Goal: Transaction & Acquisition: Download file/media

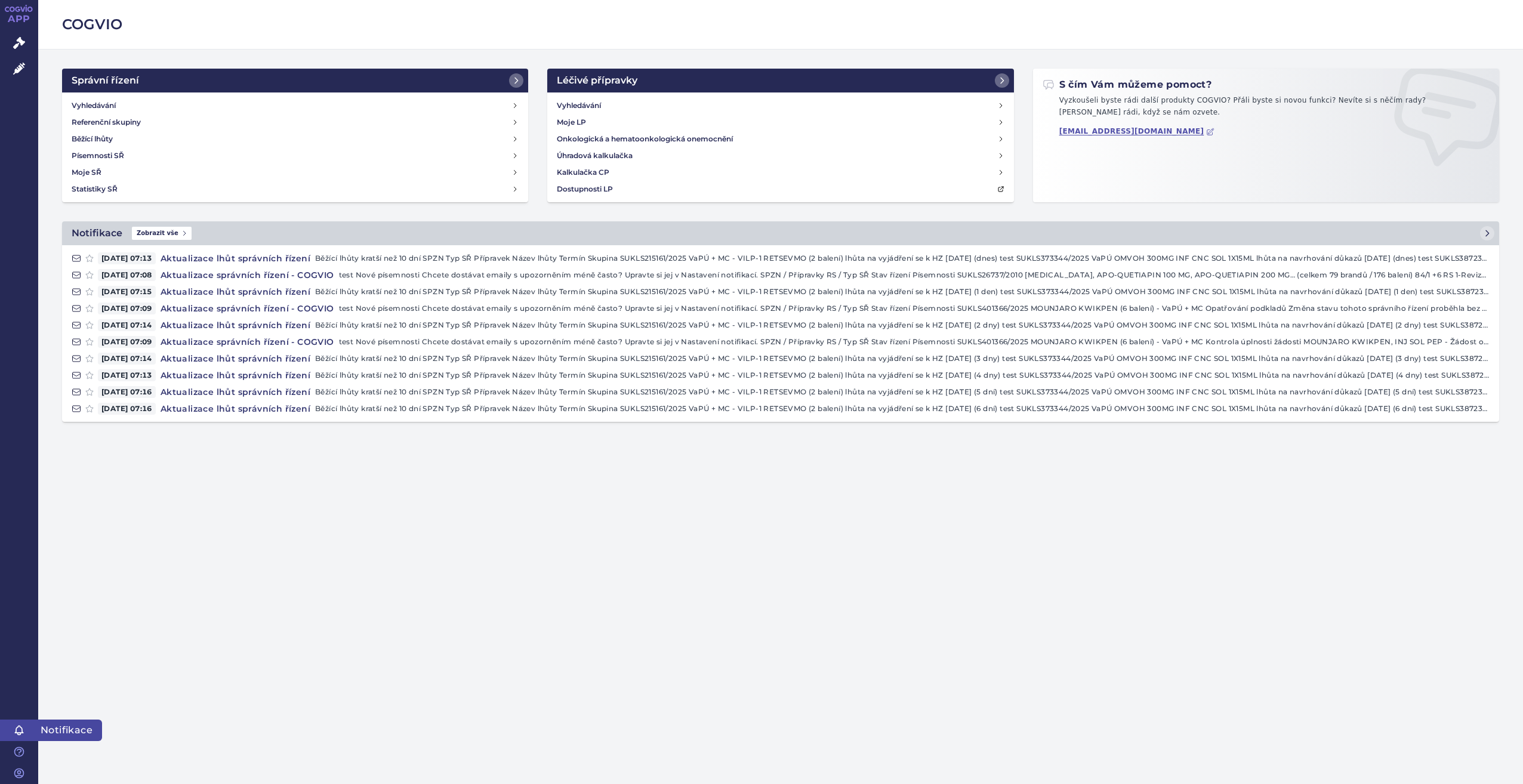
click at [20, 728] on icon at bounding box center [19, 730] width 12 height 12
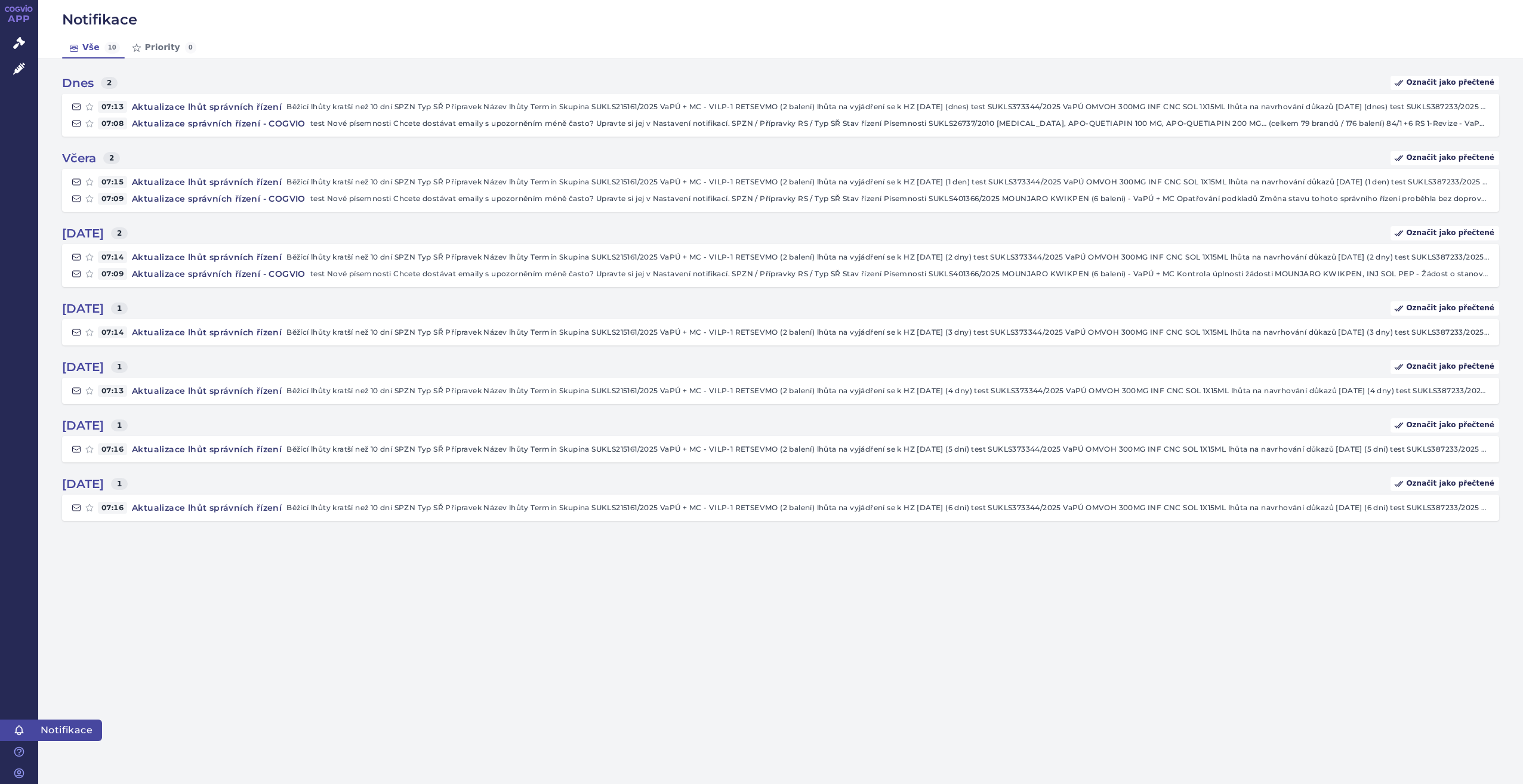
click at [19, 729] on icon at bounding box center [19, 730] width 12 height 12
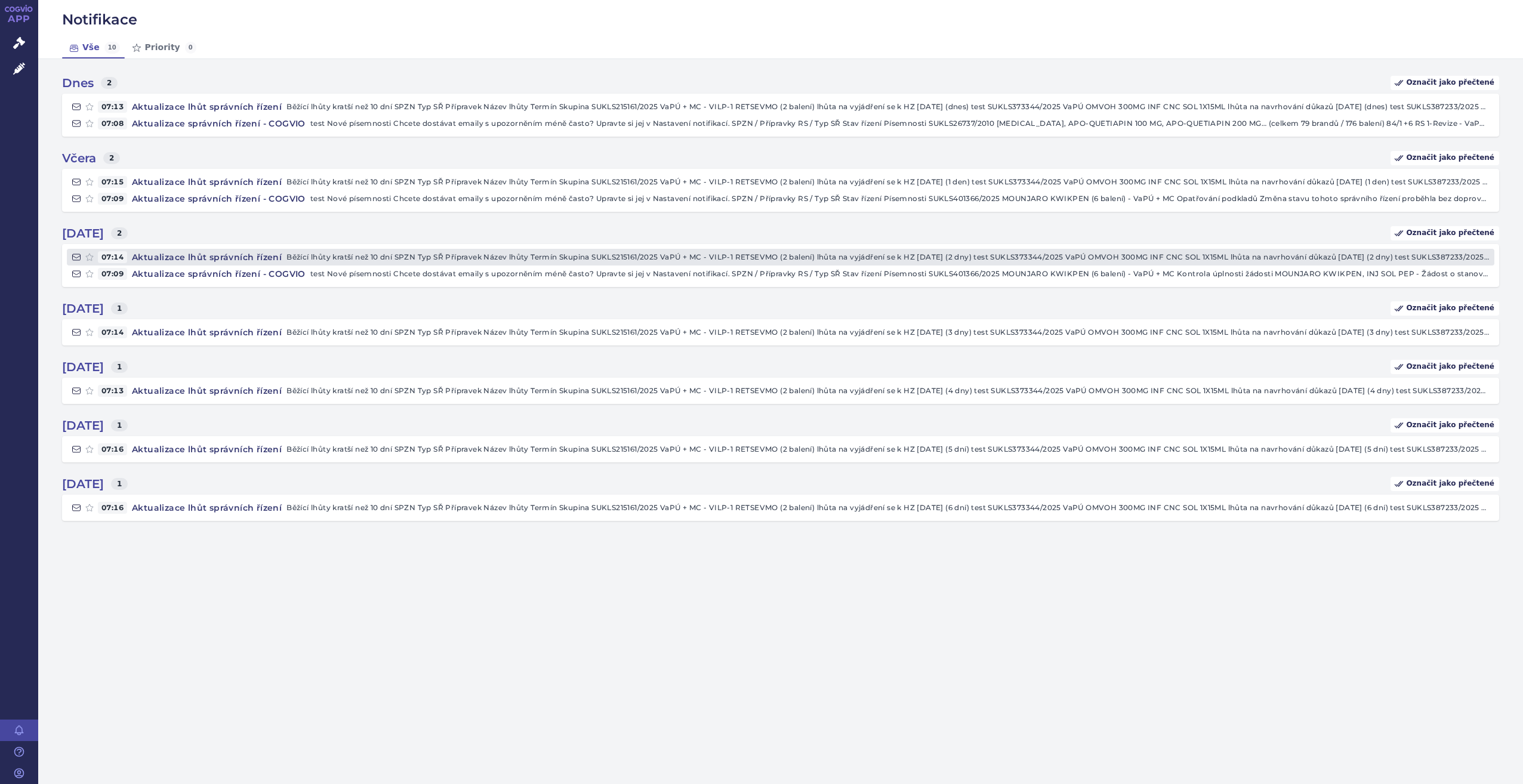
click at [1032, 254] on p "Běžící lhůty kratší než 10 dní SPZN Typ SŘ Přípravek Název lhůty Termín Skupina…" at bounding box center [888, 257] width 1203 height 12
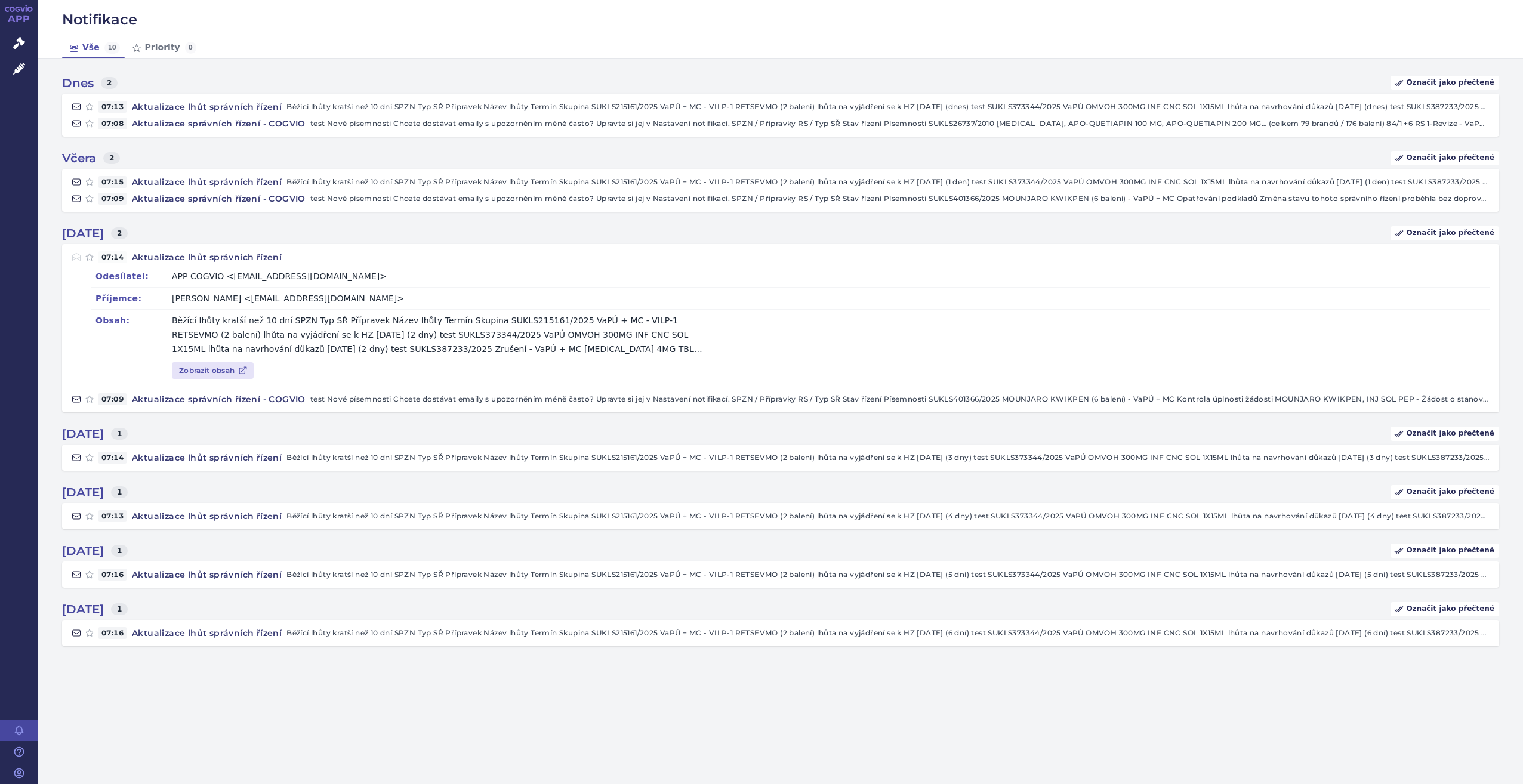
click at [1149, 314] on div "Obsah: Běžící lhůty kratší než 10 dní SPZN Typ SŘ Přípravek Název lhůty Termín …" at bounding box center [790, 334] width 1399 height 51
click at [128, 231] on span "2" at bounding box center [119, 232] width 16 height 12
click at [85, 229] on strong "07.10.2025" at bounding box center [83, 233] width 42 height 14
click at [154, 42] on link "Priority 0" at bounding box center [163, 48] width 76 height 22
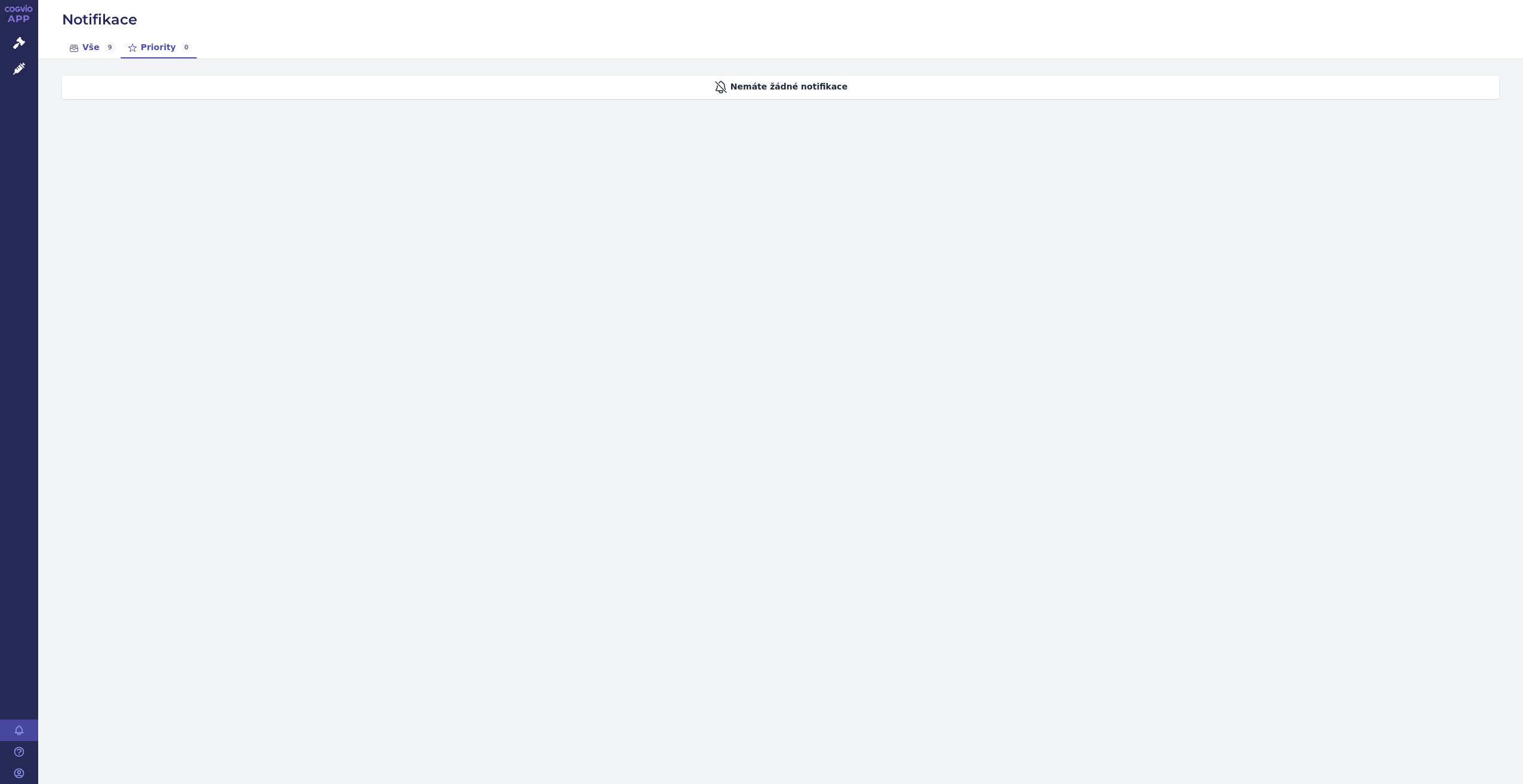
click at [83, 44] on link "Vše 9" at bounding box center [91, 48] width 59 height 22
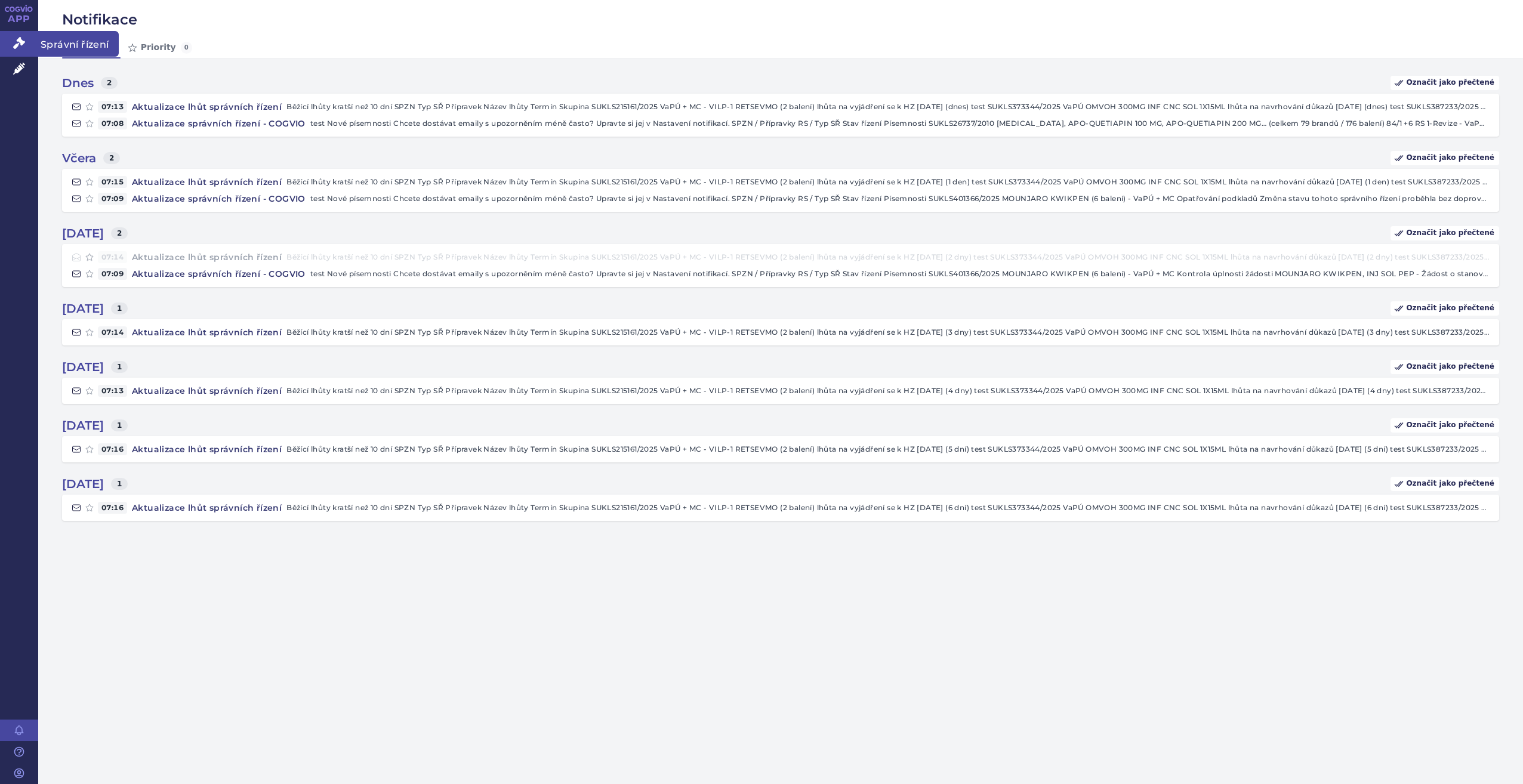
click at [19, 41] on icon at bounding box center [19, 42] width 12 height 12
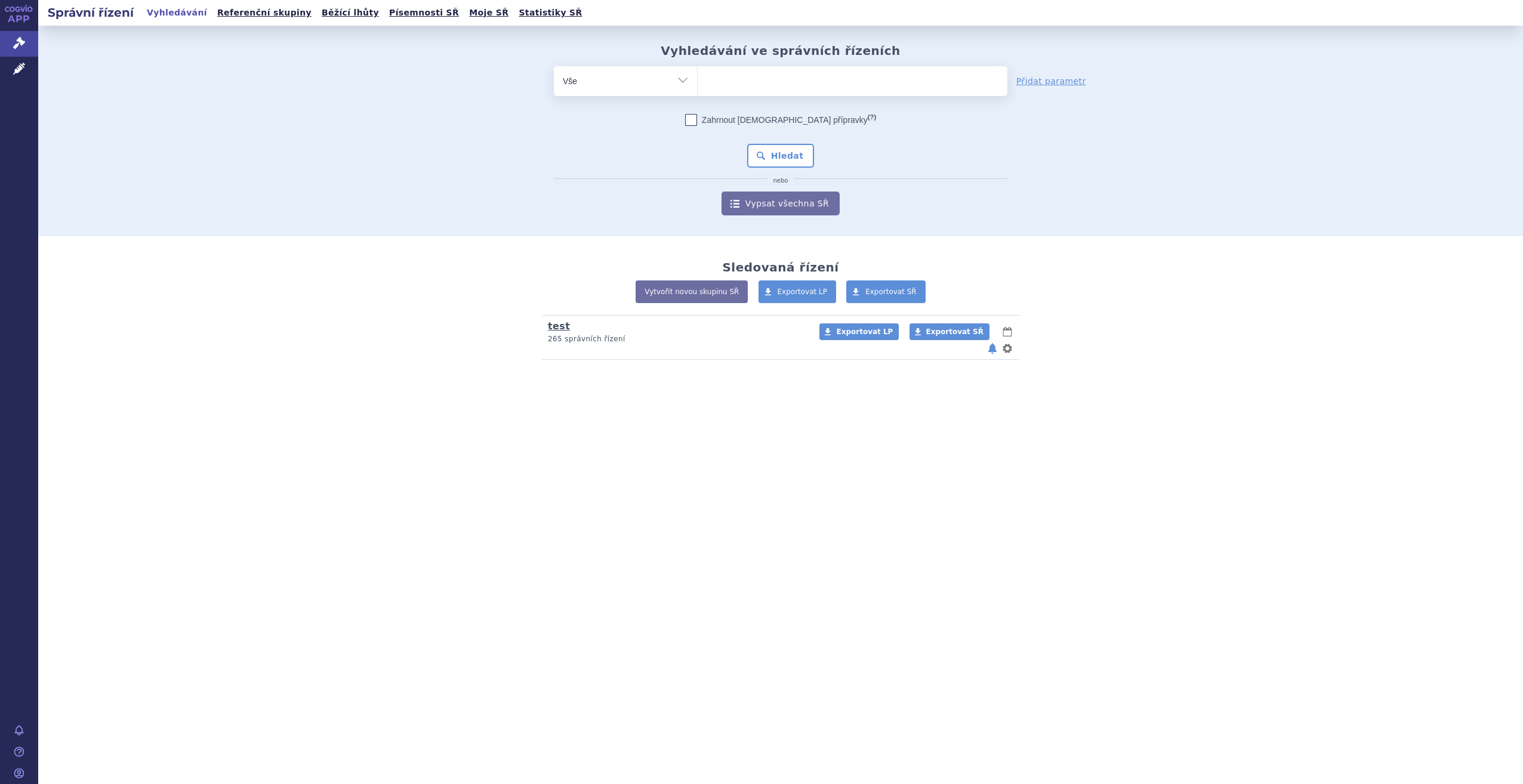
click at [562, 326] on link "test" at bounding box center [559, 326] width 22 height 12
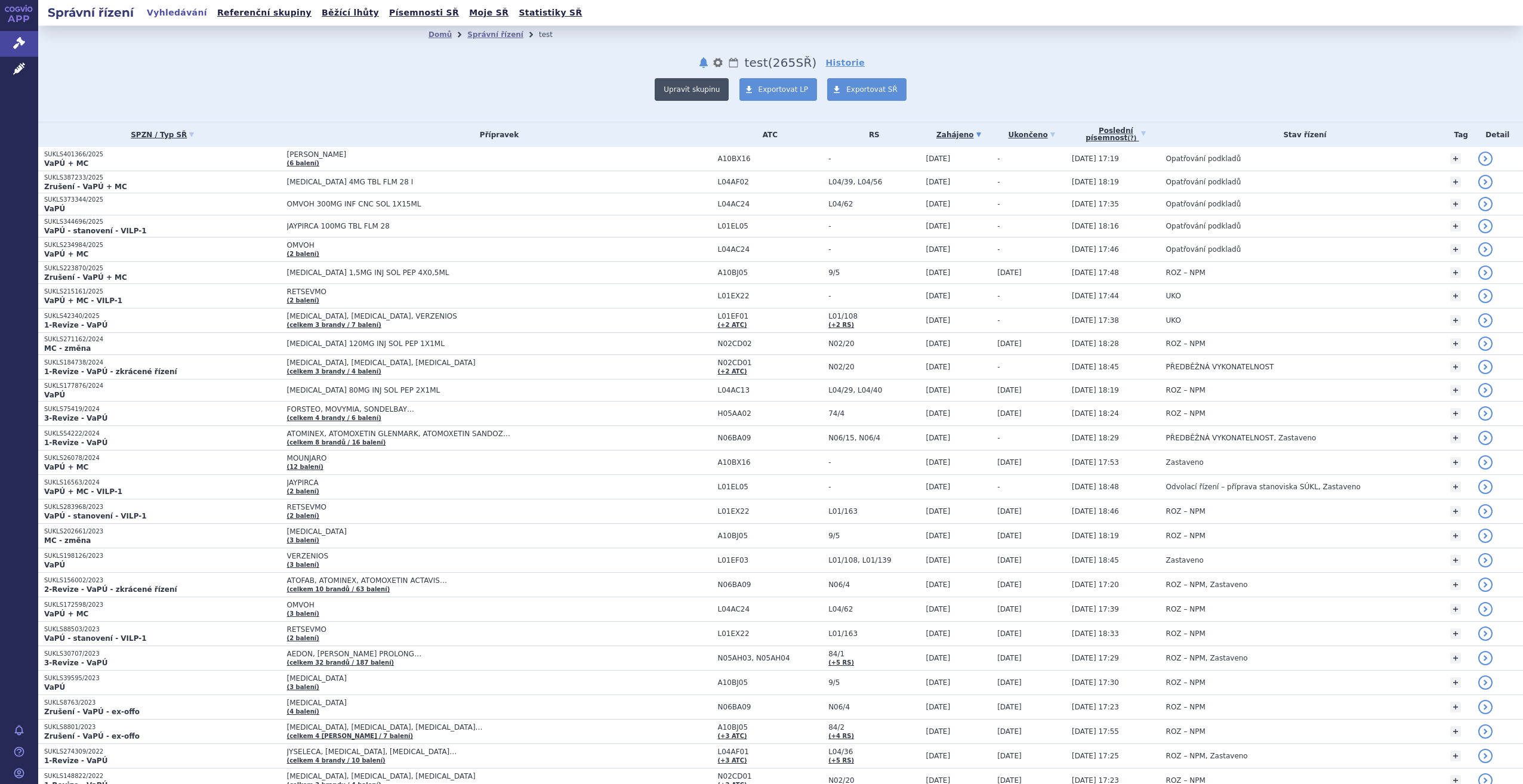
click at [695, 85] on button "Upravit skupinu" at bounding box center [691, 89] width 74 height 23
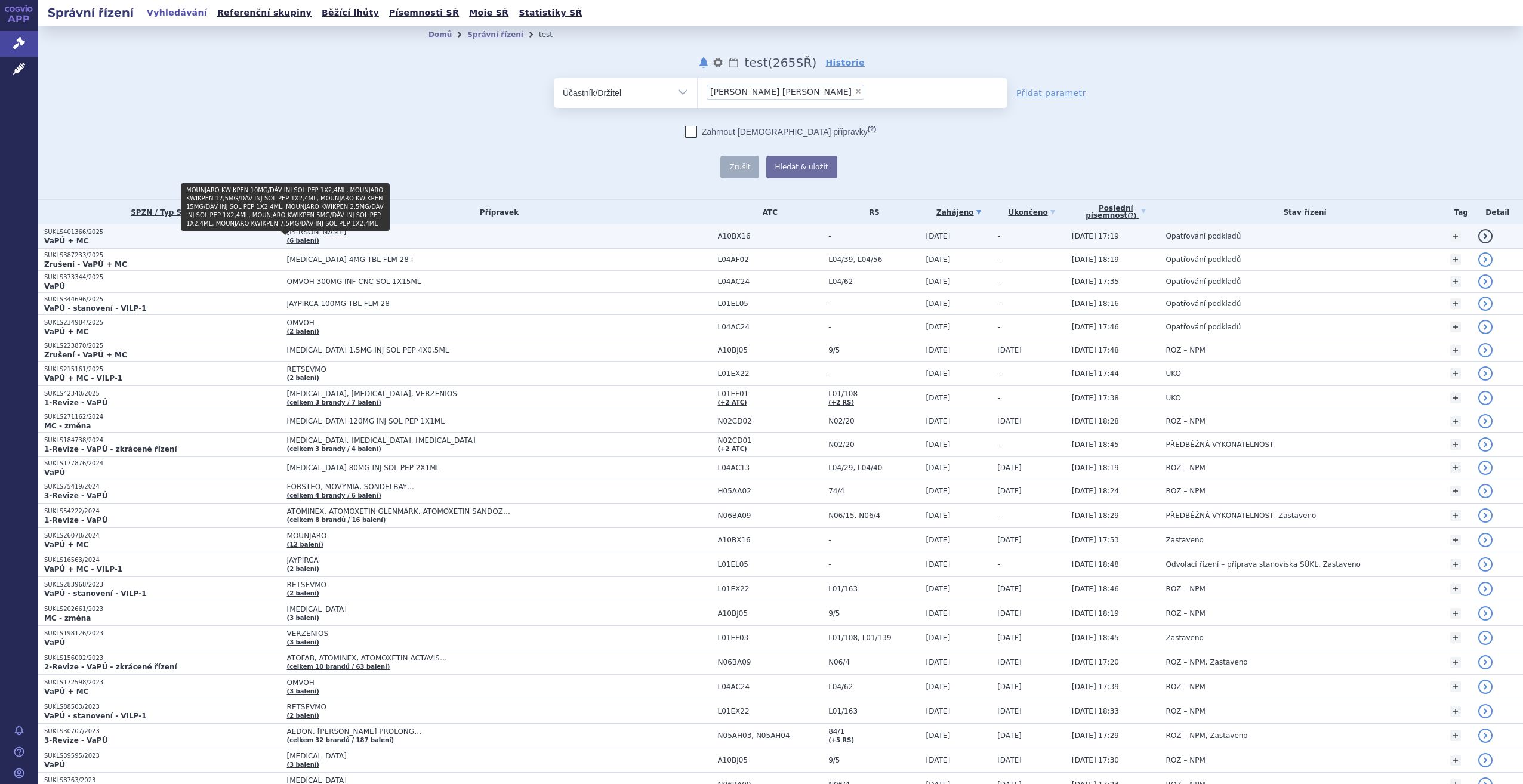
click at [287, 242] on link "(6 balení)" at bounding box center [303, 240] width 32 height 6
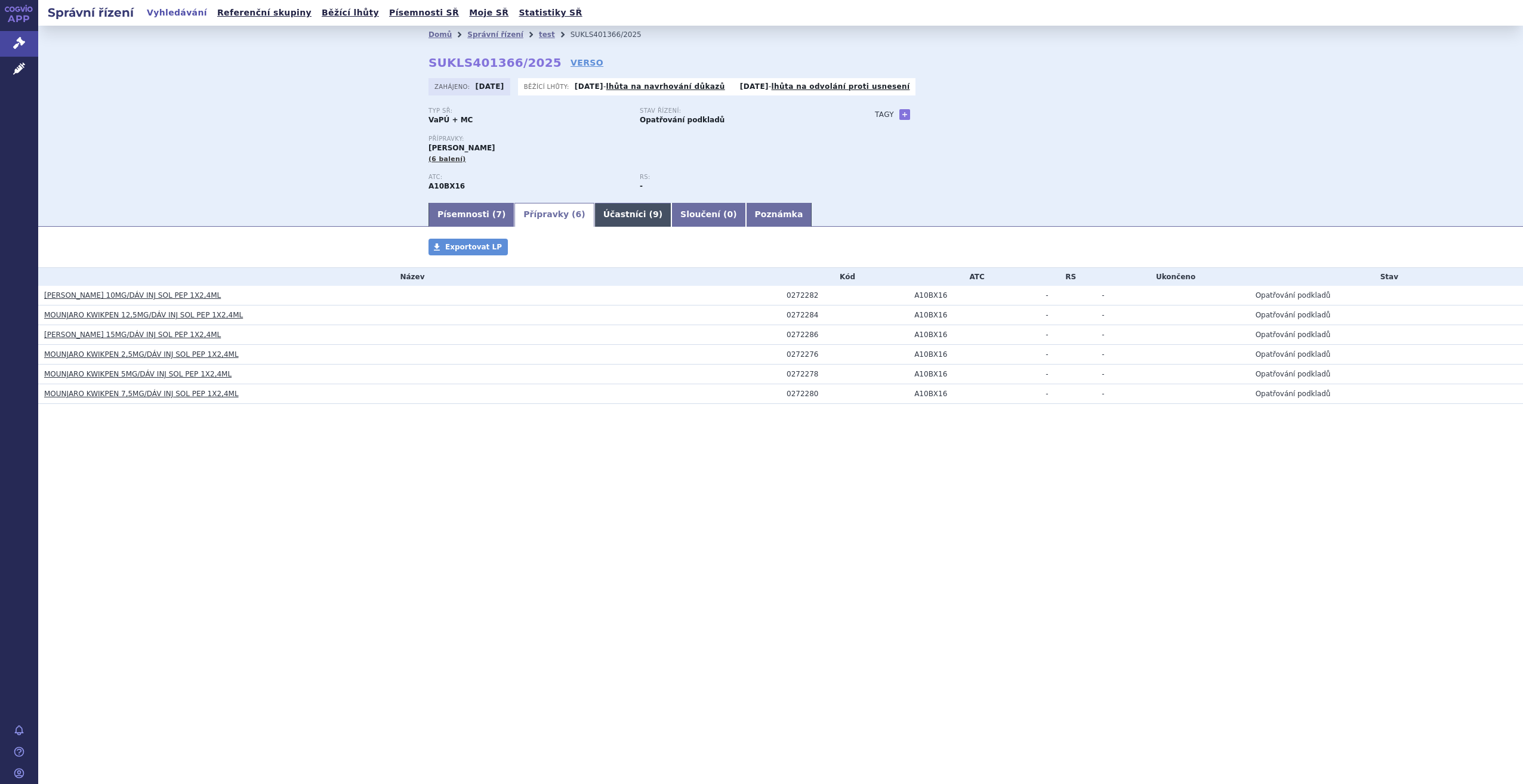
click at [653, 212] on span "9" at bounding box center [656, 214] width 6 height 9
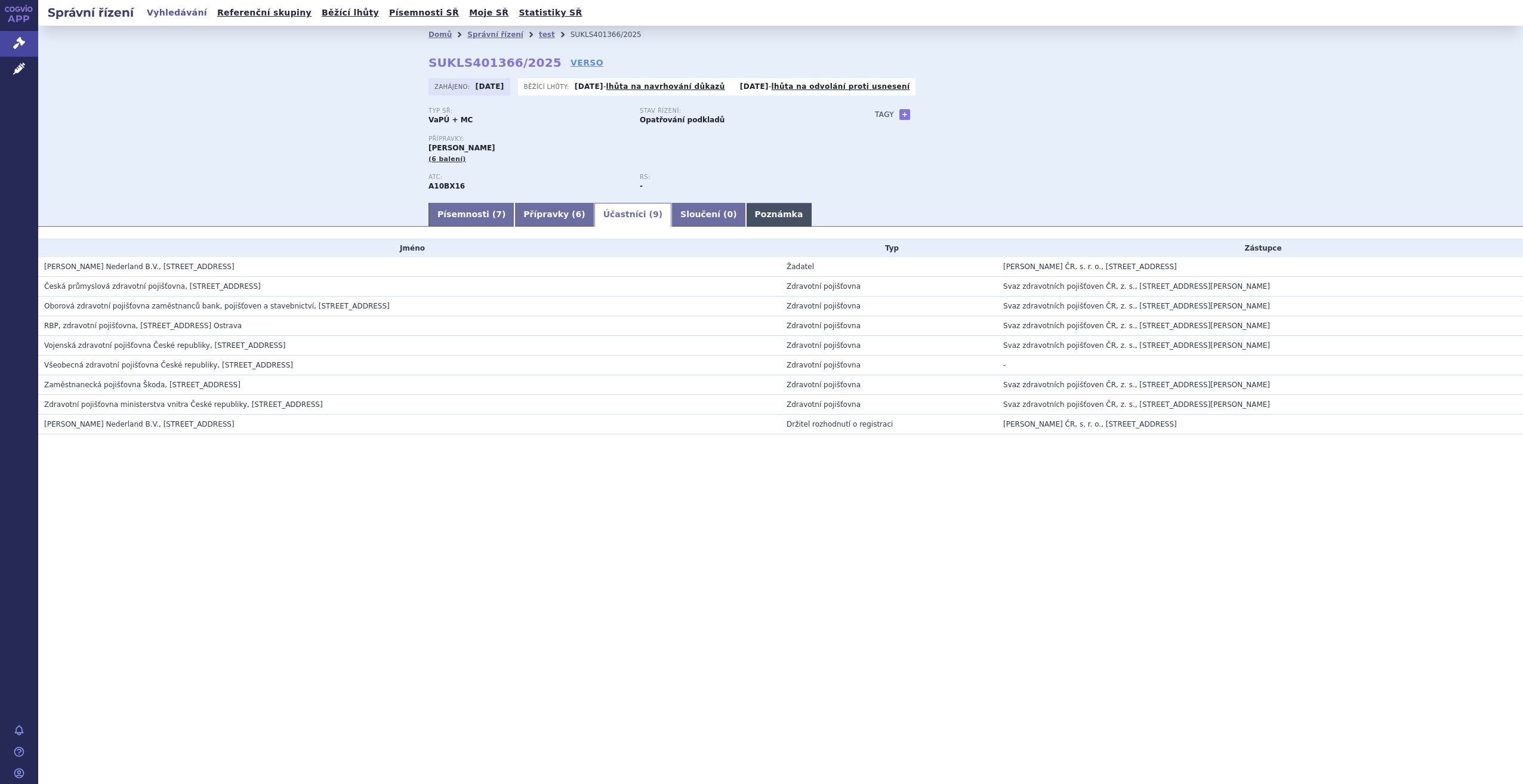
click at [746, 212] on link "Poznámka" at bounding box center [779, 215] width 66 height 24
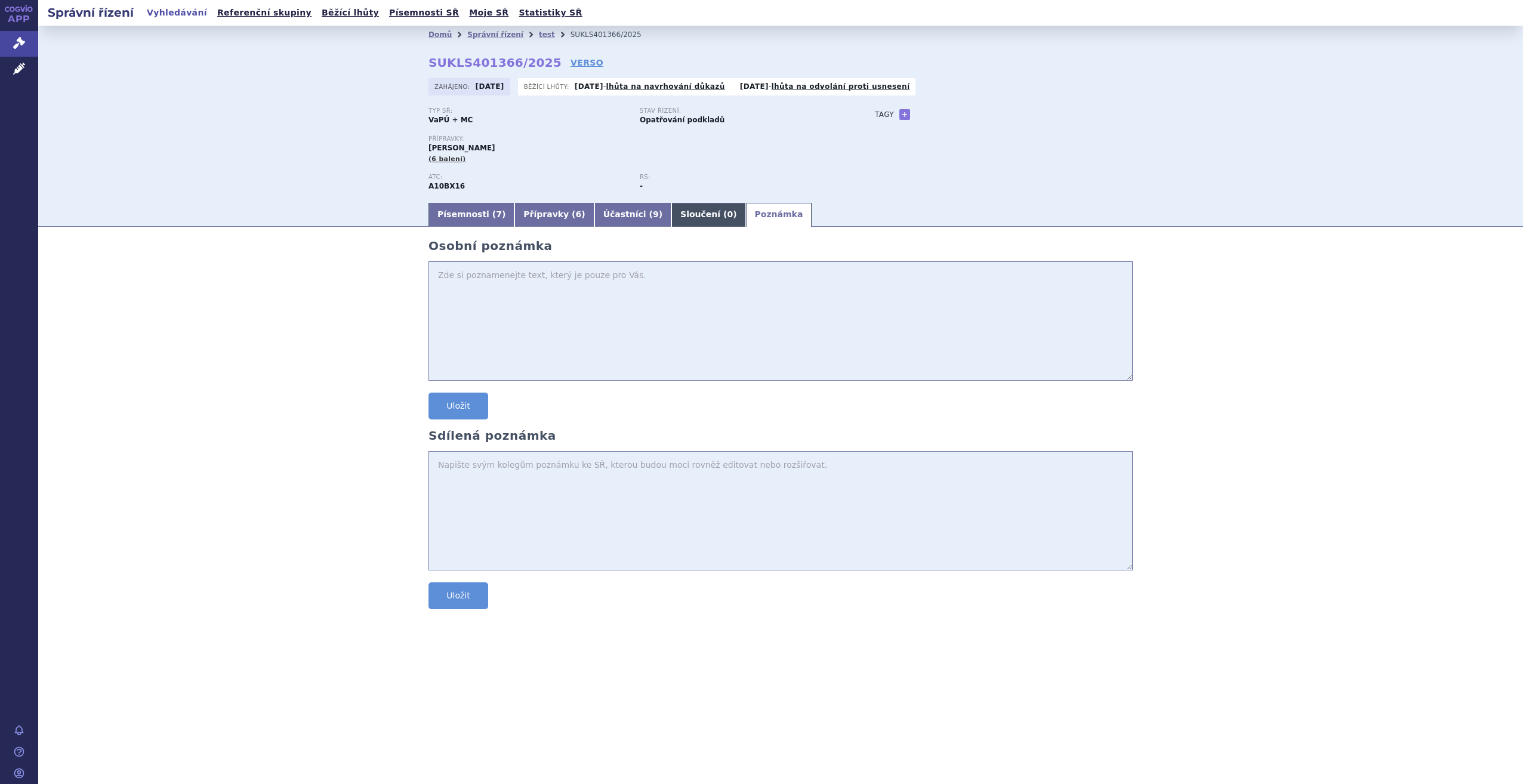
click at [671, 212] on link "Sloučení ( 0 )" at bounding box center [708, 215] width 74 height 24
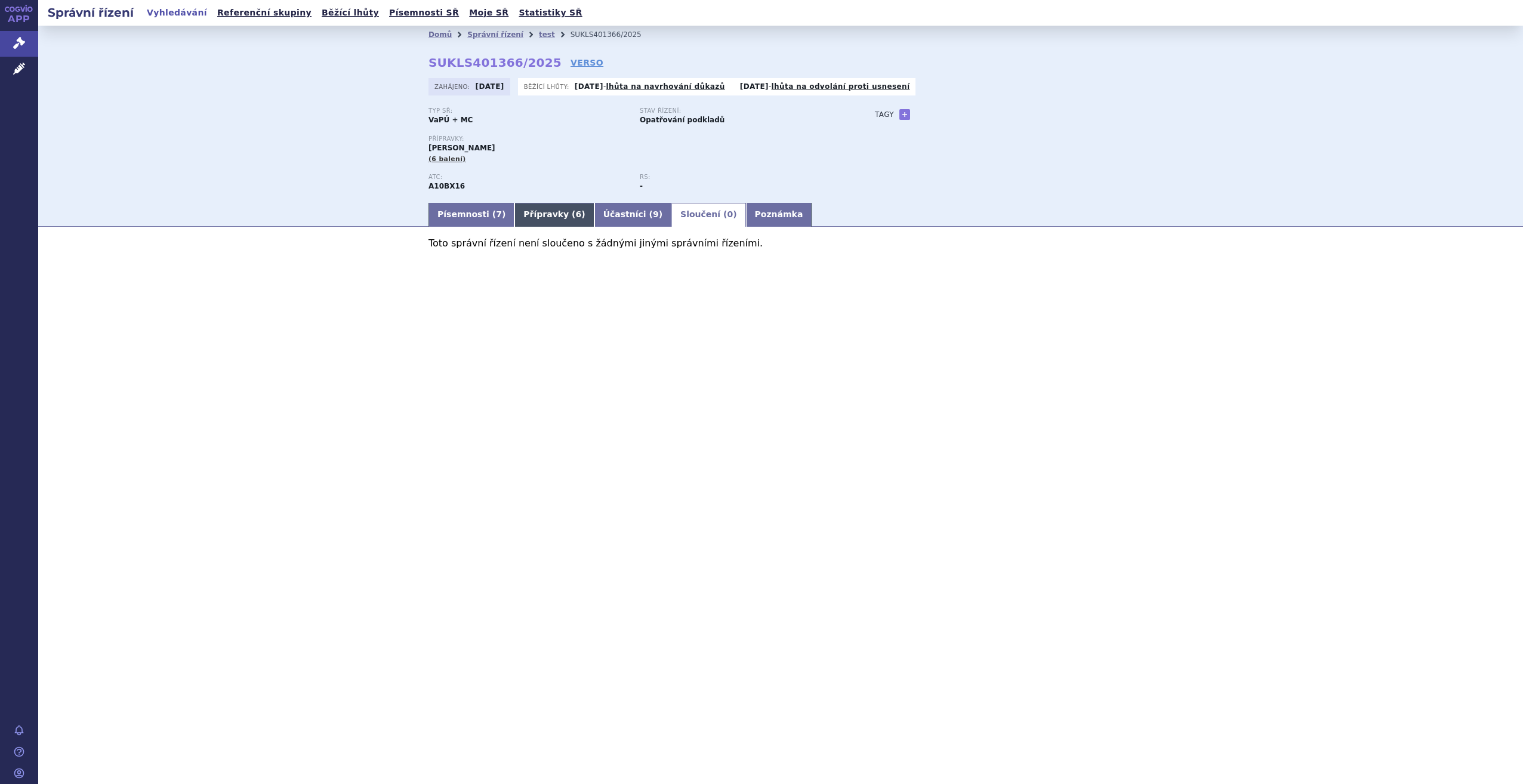
drag, startPoint x: 610, startPoint y: 214, endPoint x: 563, endPoint y: 212, distance: 47.0
click at [610, 214] on link "Účastníci ( 9 )" at bounding box center [633, 215] width 77 height 24
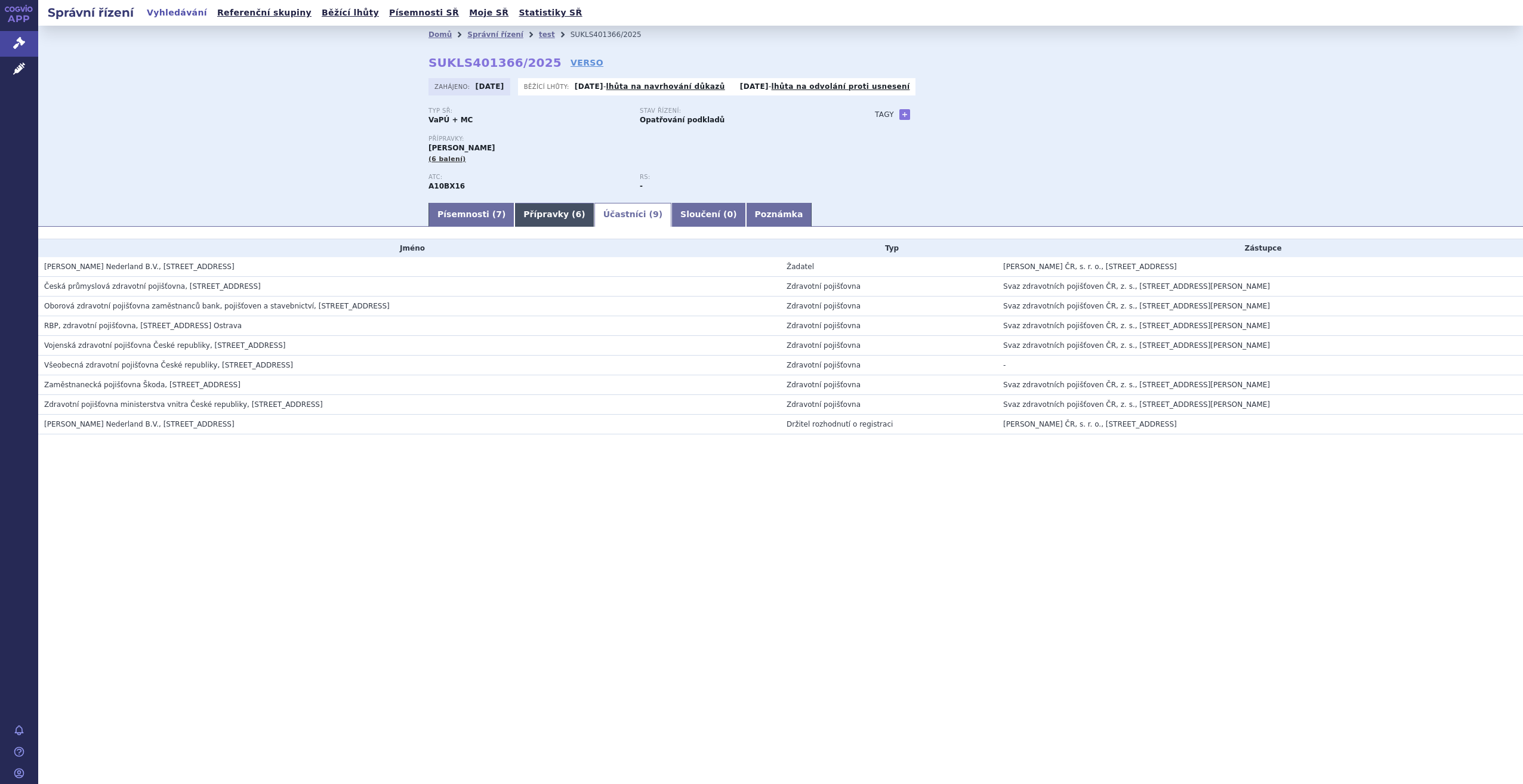
click at [537, 211] on link "Přípravky ( 6 )" at bounding box center [554, 215] width 80 height 24
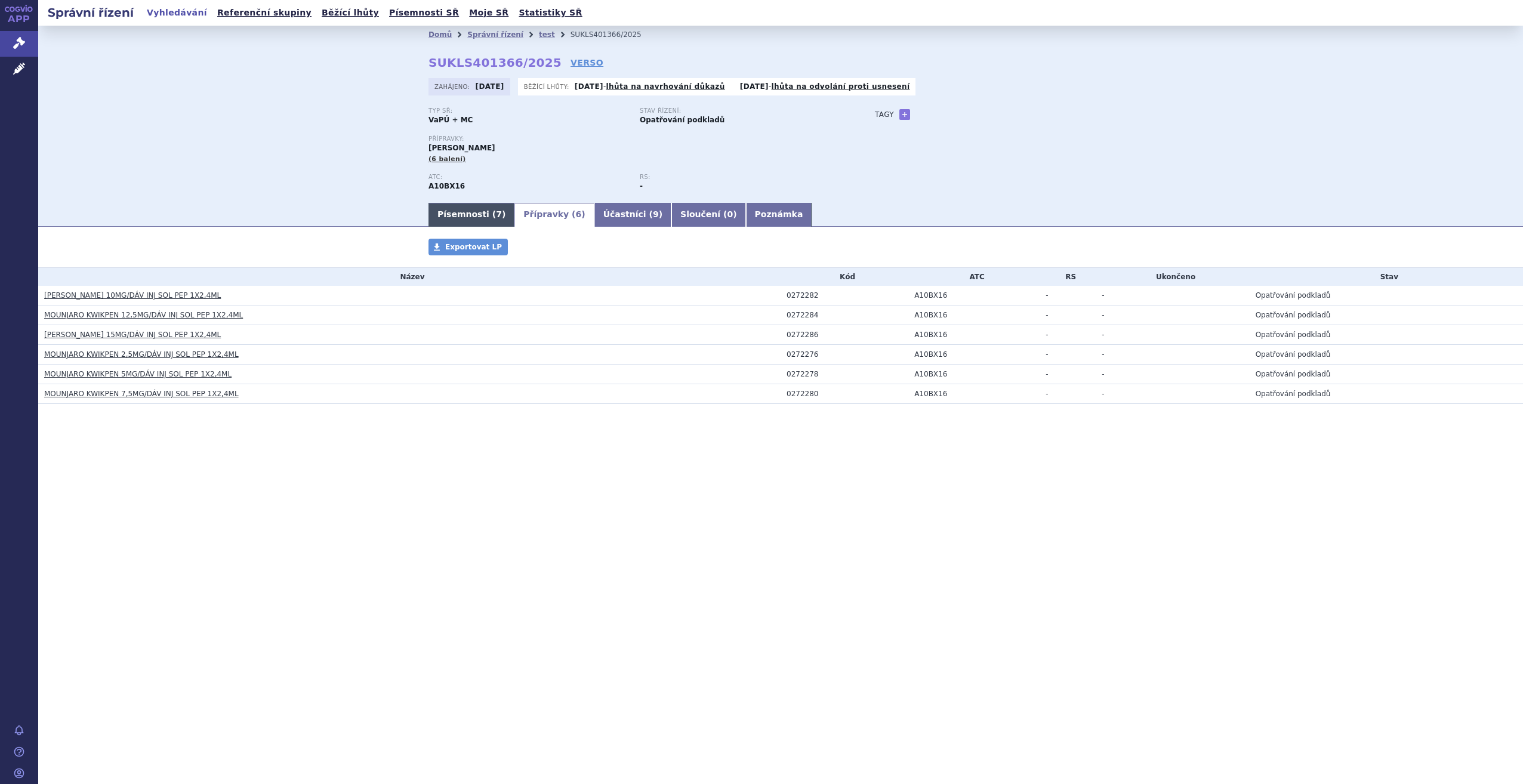
click at [480, 212] on link "Písemnosti ( 7 )" at bounding box center [471, 215] width 86 height 24
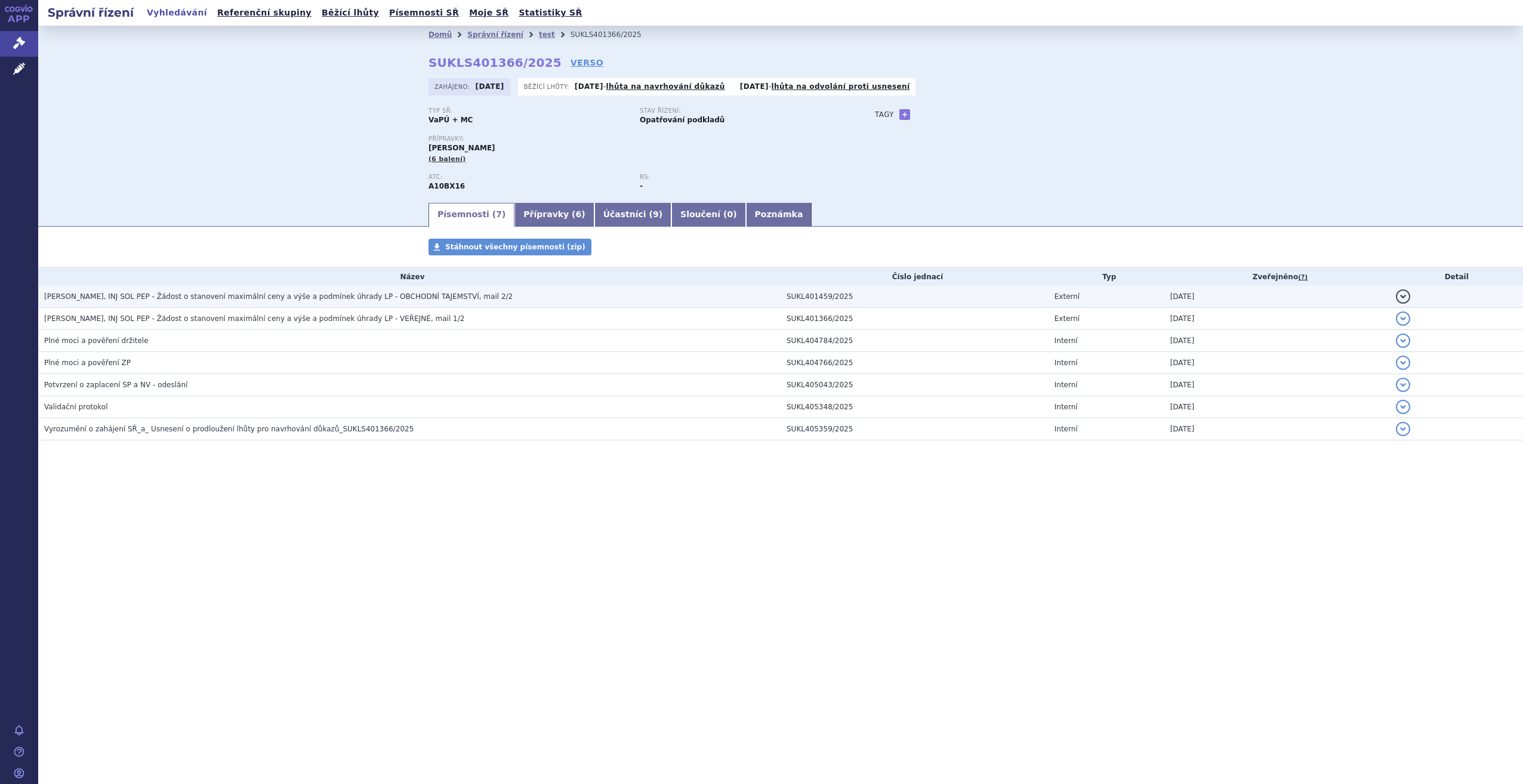
click at [1402, 296] on button "detail" at bounding box center [1403, 296] width 14 height 14
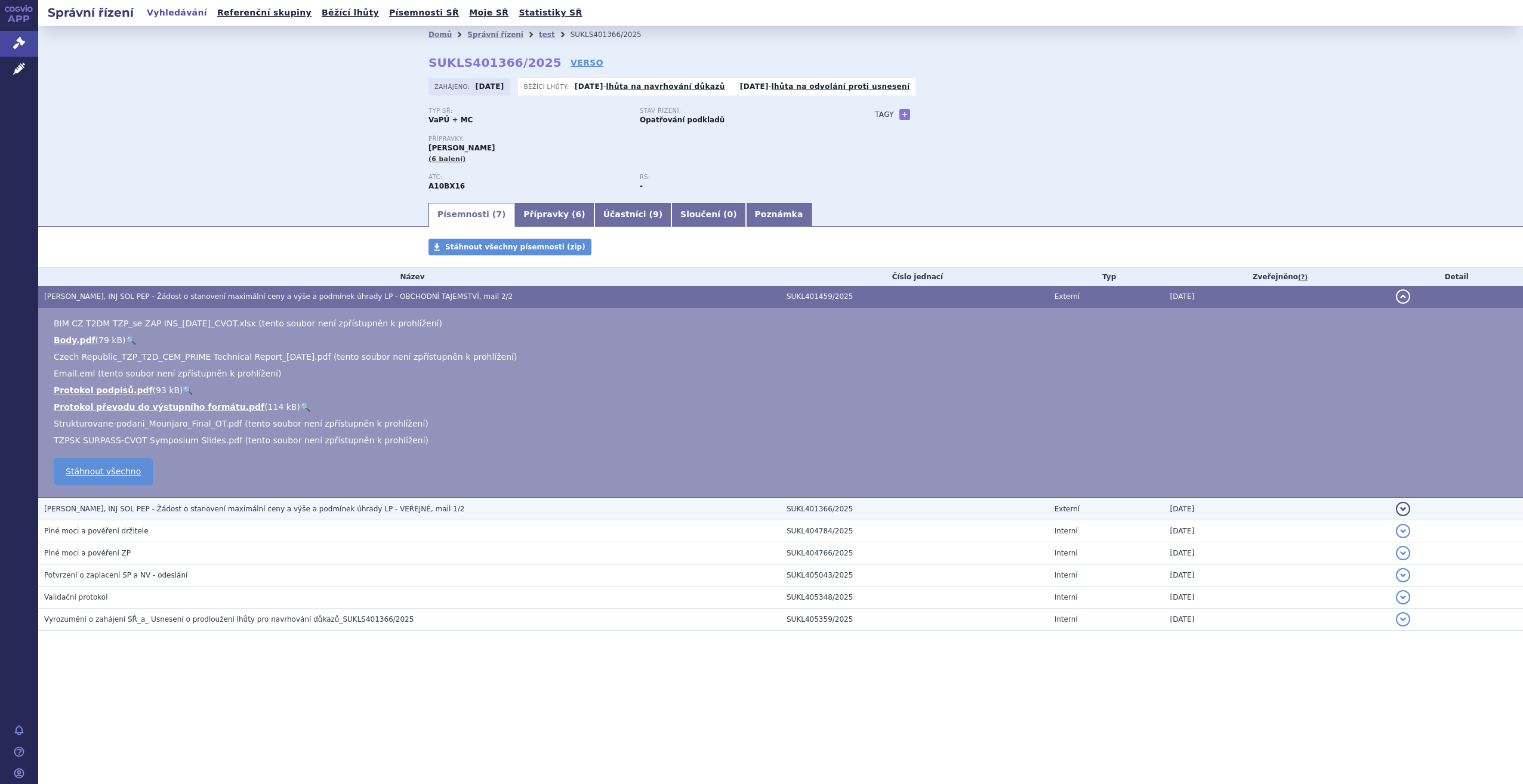
click at [391, 509] on span "[PERSON_NAME], INJ SOL PEP - Žádost o stanovení maximální ceny a výše a podmíne…" at bounding box center [254, 509] width 420 height 9
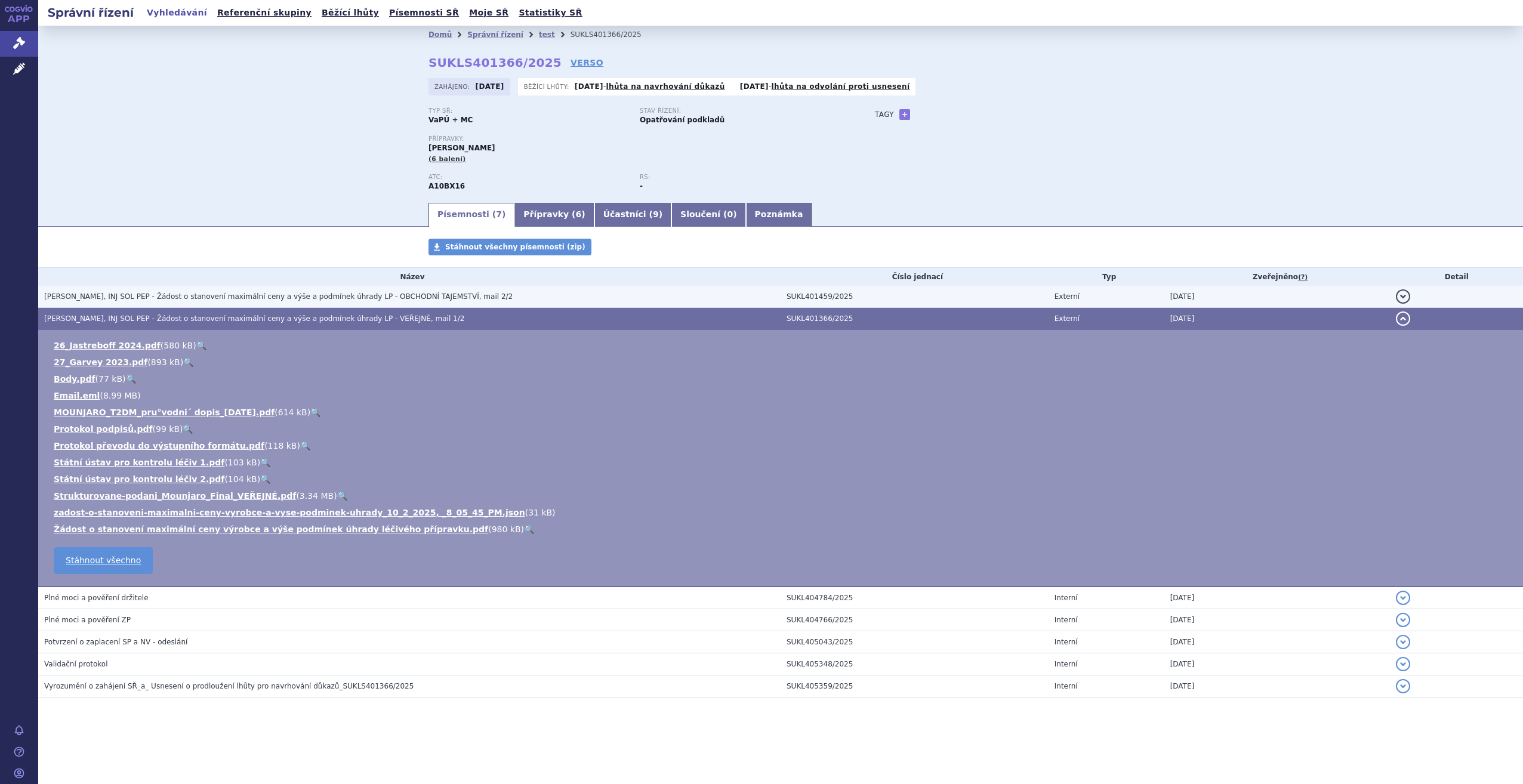
click at [275, 300] on span "[PERSON_NAME], INJ SOL PEP - Žádost o stanovení maximální ceny a výše a podmíne…" at bounding box center [279, 296] width 468 height 9
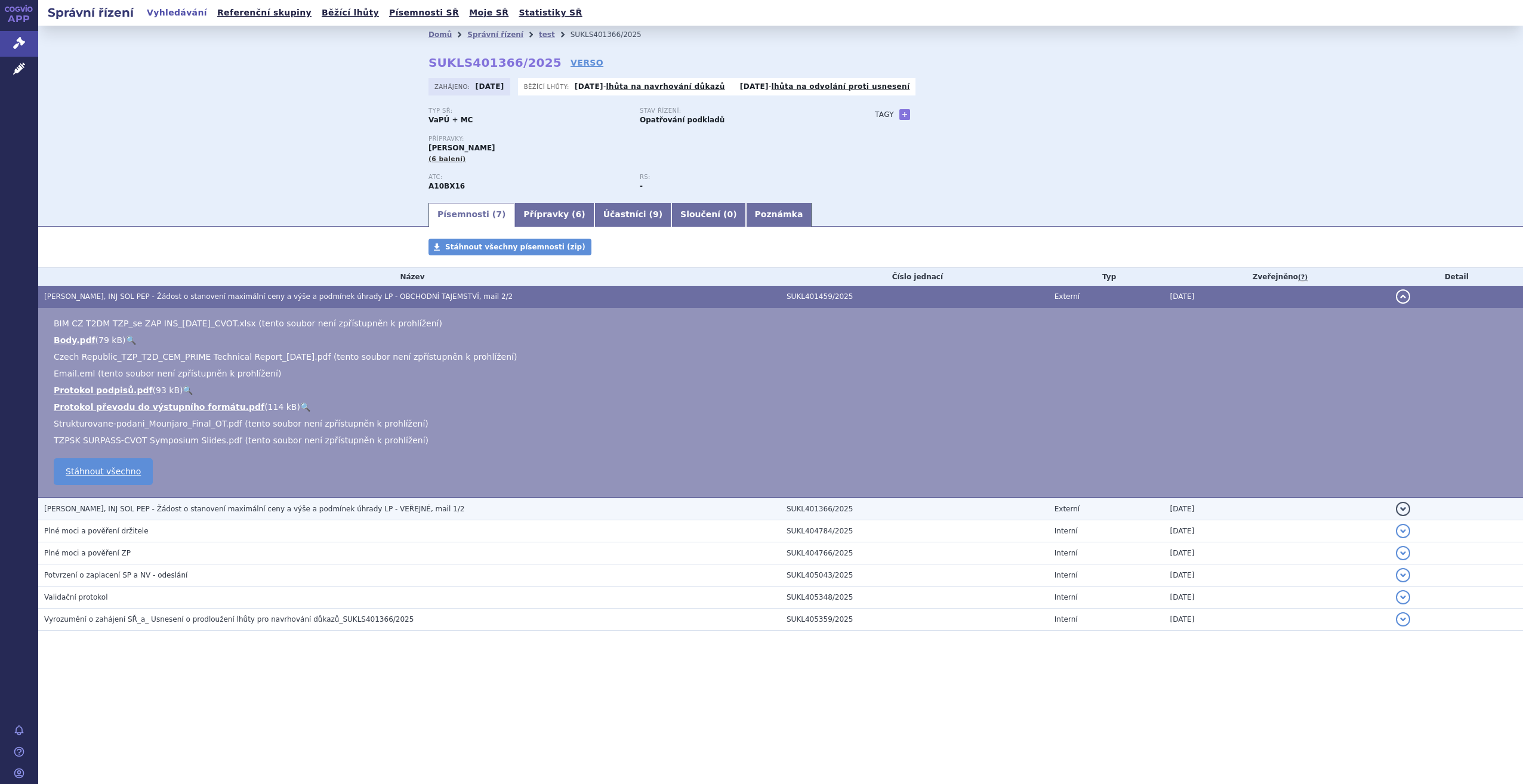
click at [303, 506] on span "[PERSON_NAME], INJ SOL PEP - Žádost o stanovení maximální ceny a výše a podmíne…" at bounding box center [254, 509] width 420 height 9
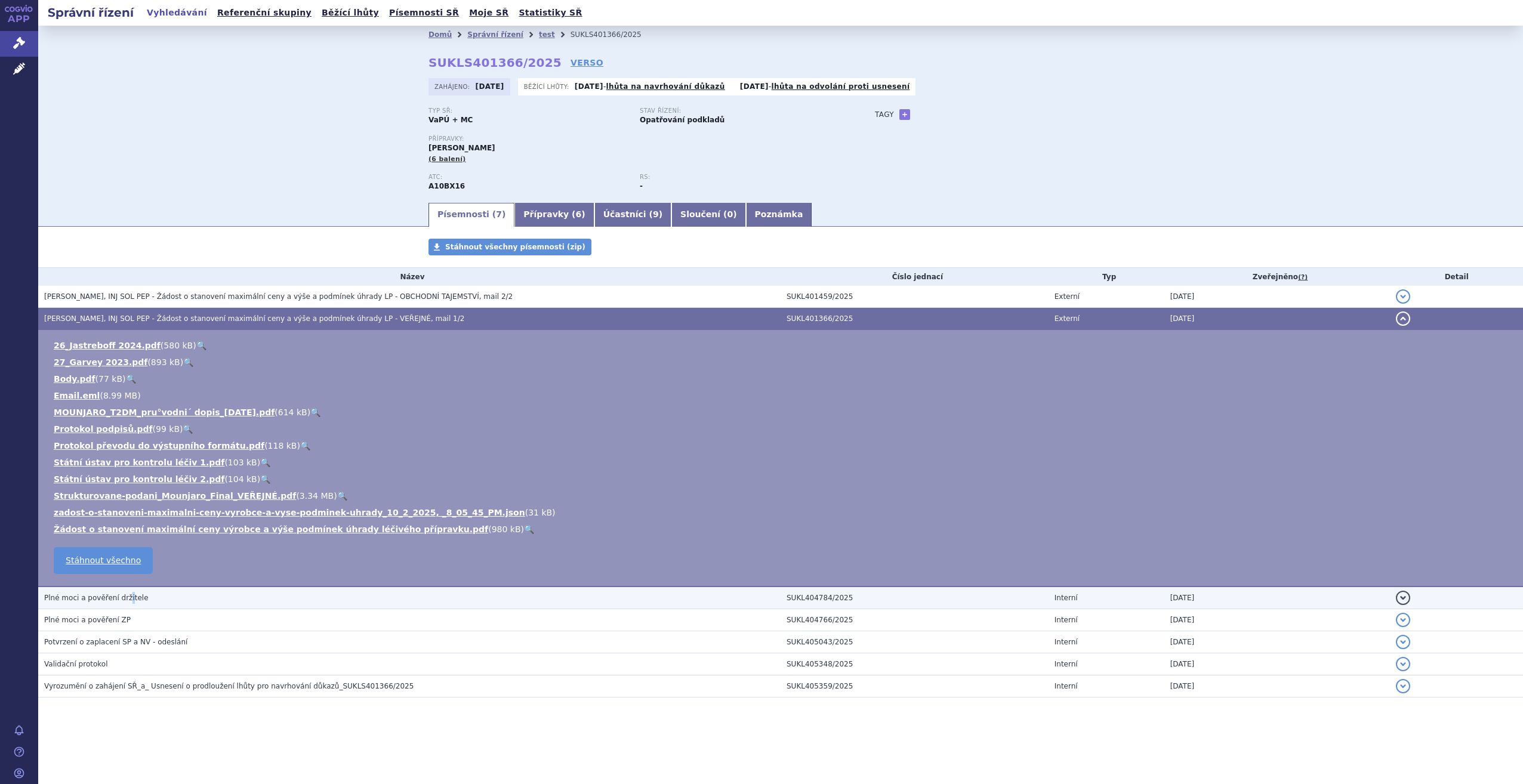
click at [123, 602] on span "Plné moci a pověření držitele" at bounding box center [97, 598] width 105 height 9
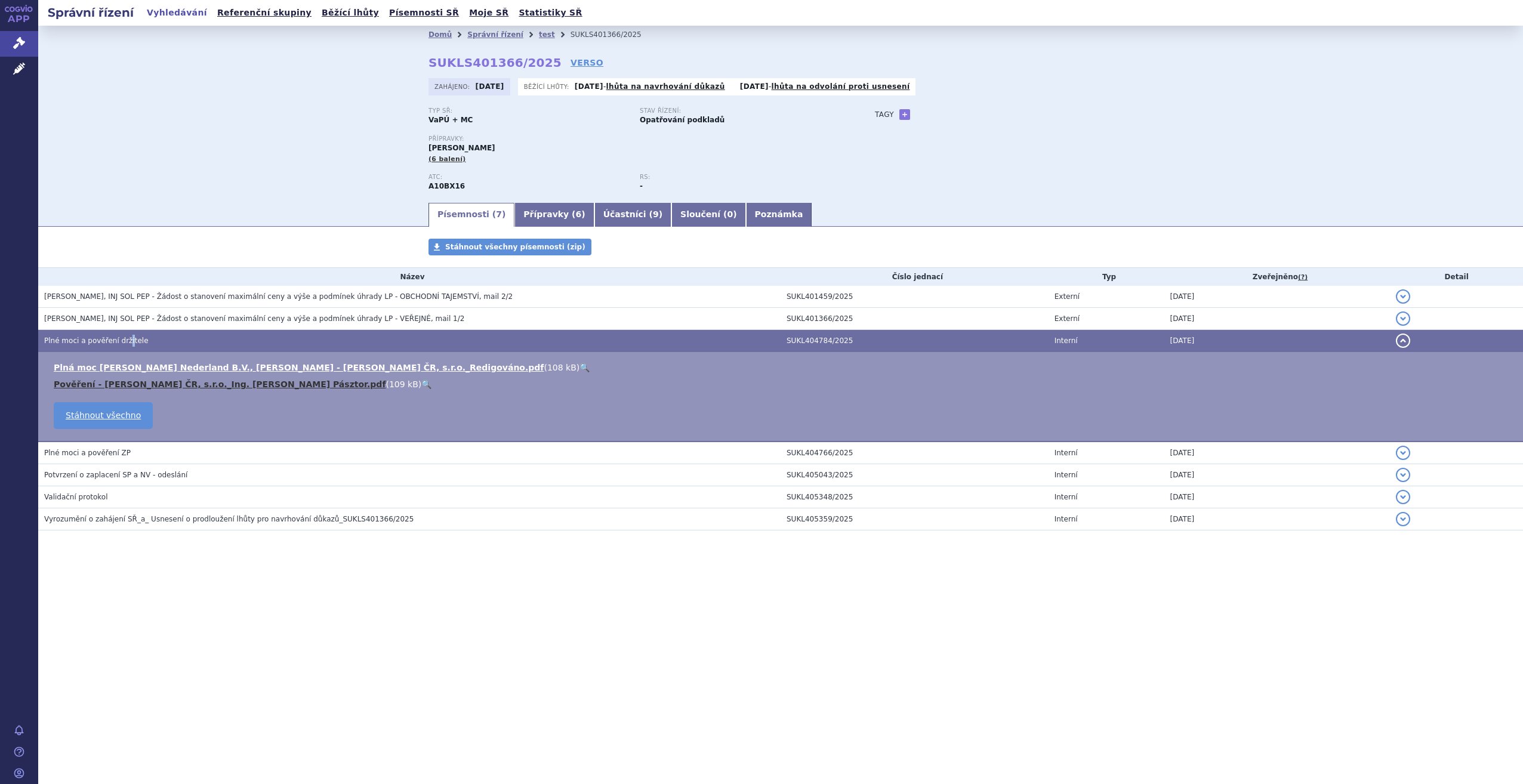
click at [194, 385] on link "Pověření - [PERSON_NAME] ČR, s.r.o._Ing. [PERSON_NAME] Pásztor.pdf" at bounding box center [219, 384] width 332 height 9
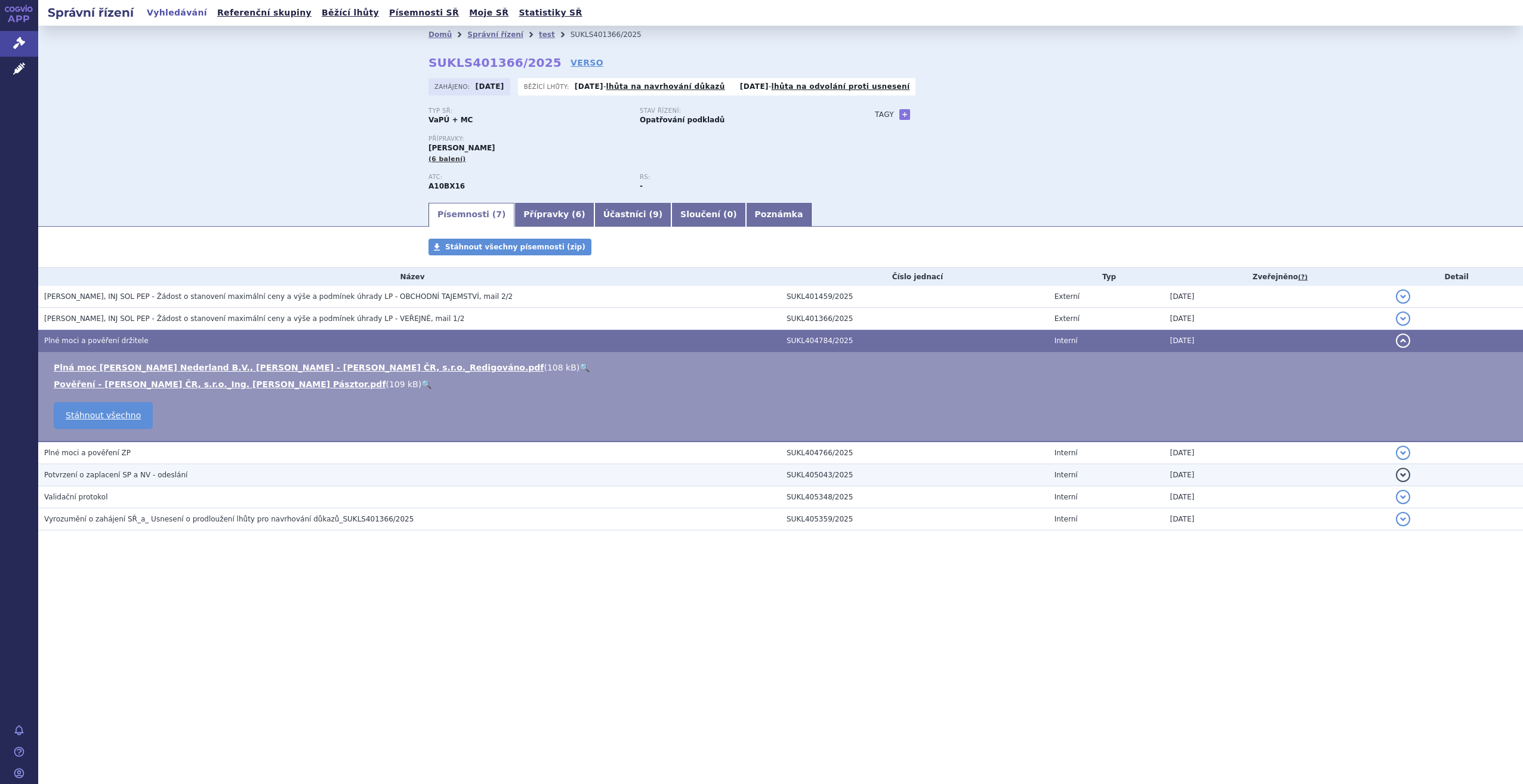
click at [146, 481] on h3 "Potvrzení o zaplacení SP a NV - odeslání" at bounding box center [413, 474] width 737 height 12
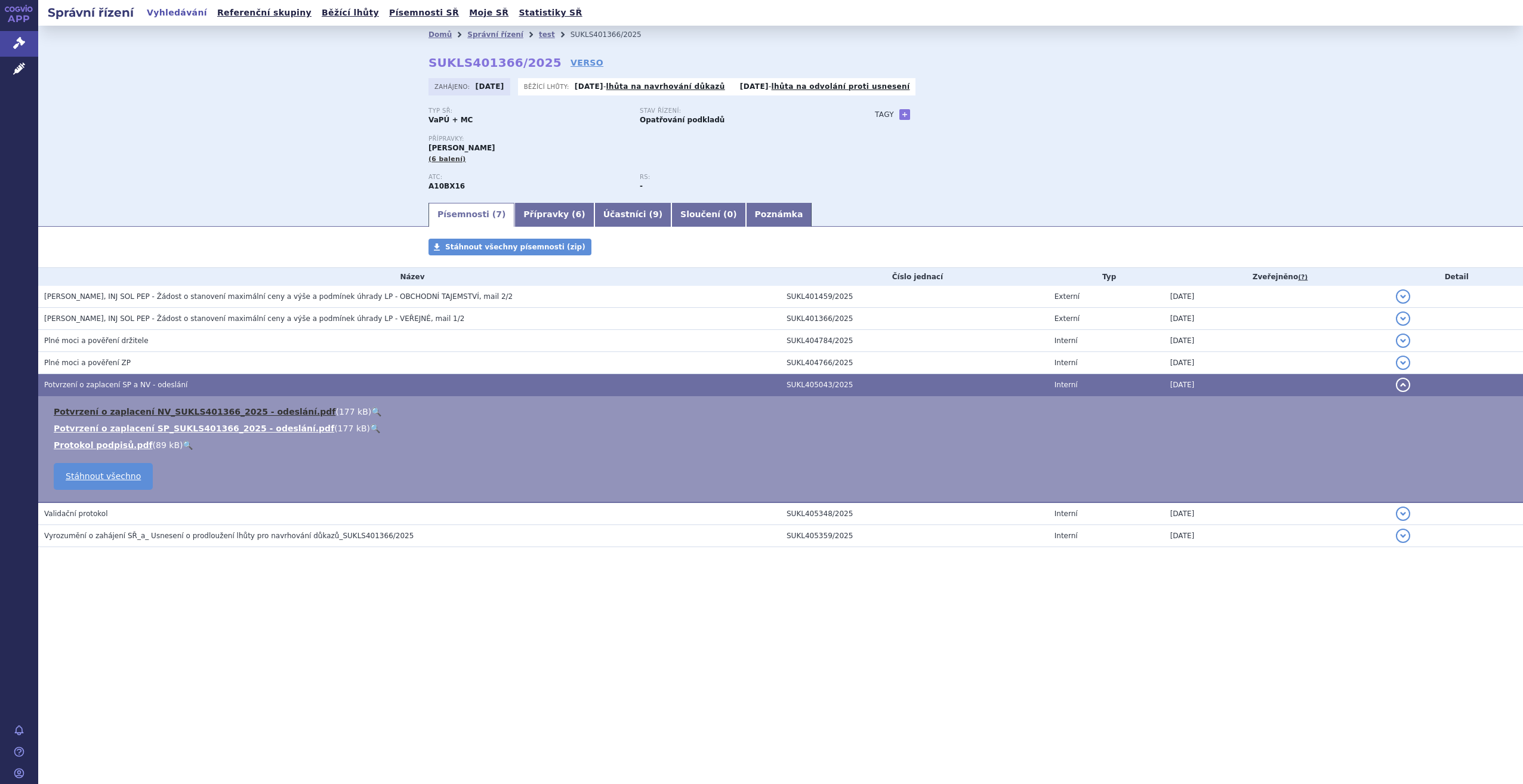
click at [225, 414] on link "Potvrzení o zaplacení NV_SUKLS401366_2025 - odeslání.pdf" at bounding box center [194, 412] width 282 height 9
click at [202, 430] on link "Potvrzení o zaplacení SP_SUKLS401366_2025 - odeslání.pdf" at bounding box center [193, 428] width 280 height 9
click at [123, 446] on link "Protokol podpisů.pdf" at bounding box center [103, 445] width 99 height 9
click at [89, 477] on link "Stáhnout všechno" at bounding box center [103, 477] width 99 height 27
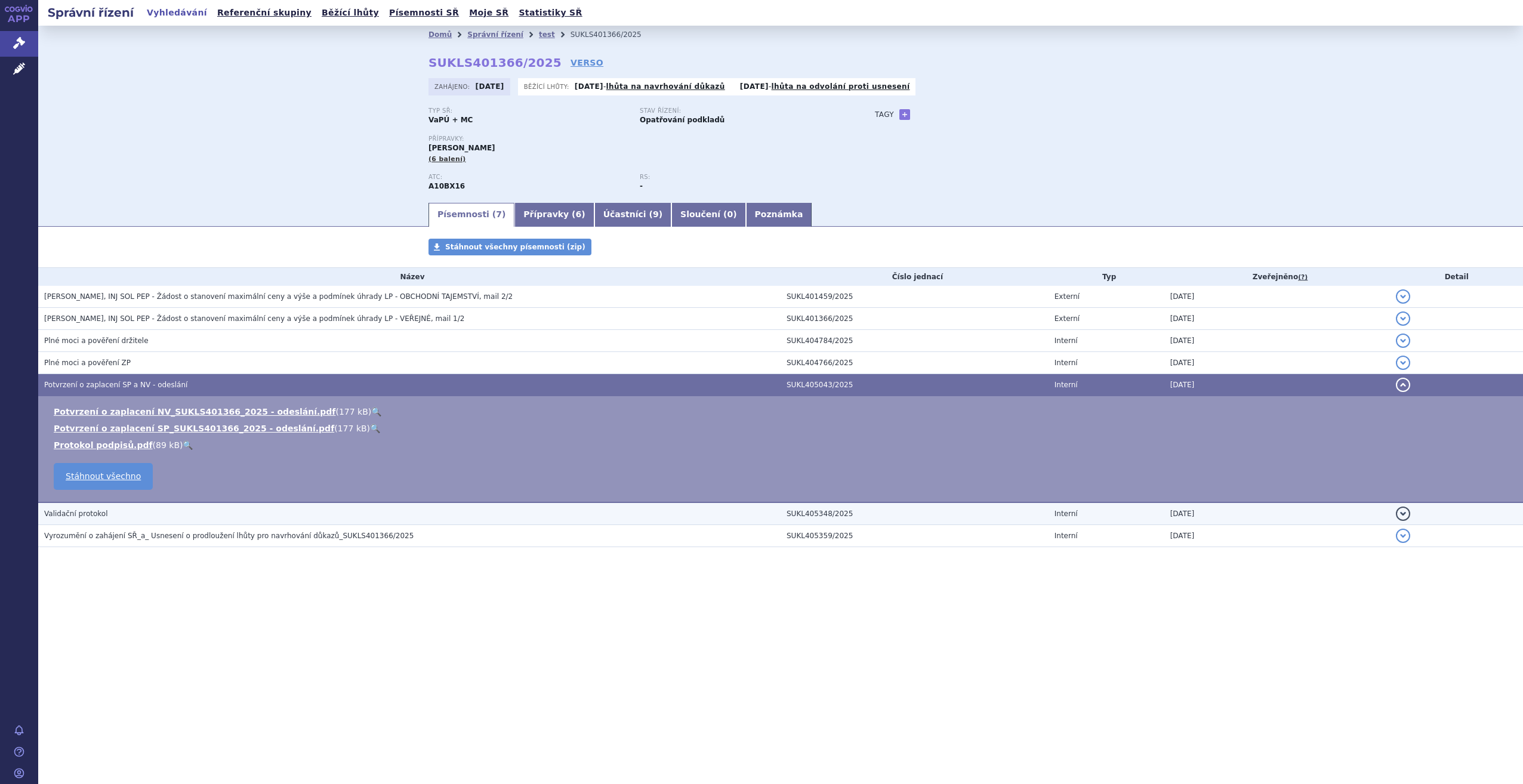
click at [74, 520] on h3 "Validační protokol" at bounding box center [413, 513] width 737 height 12
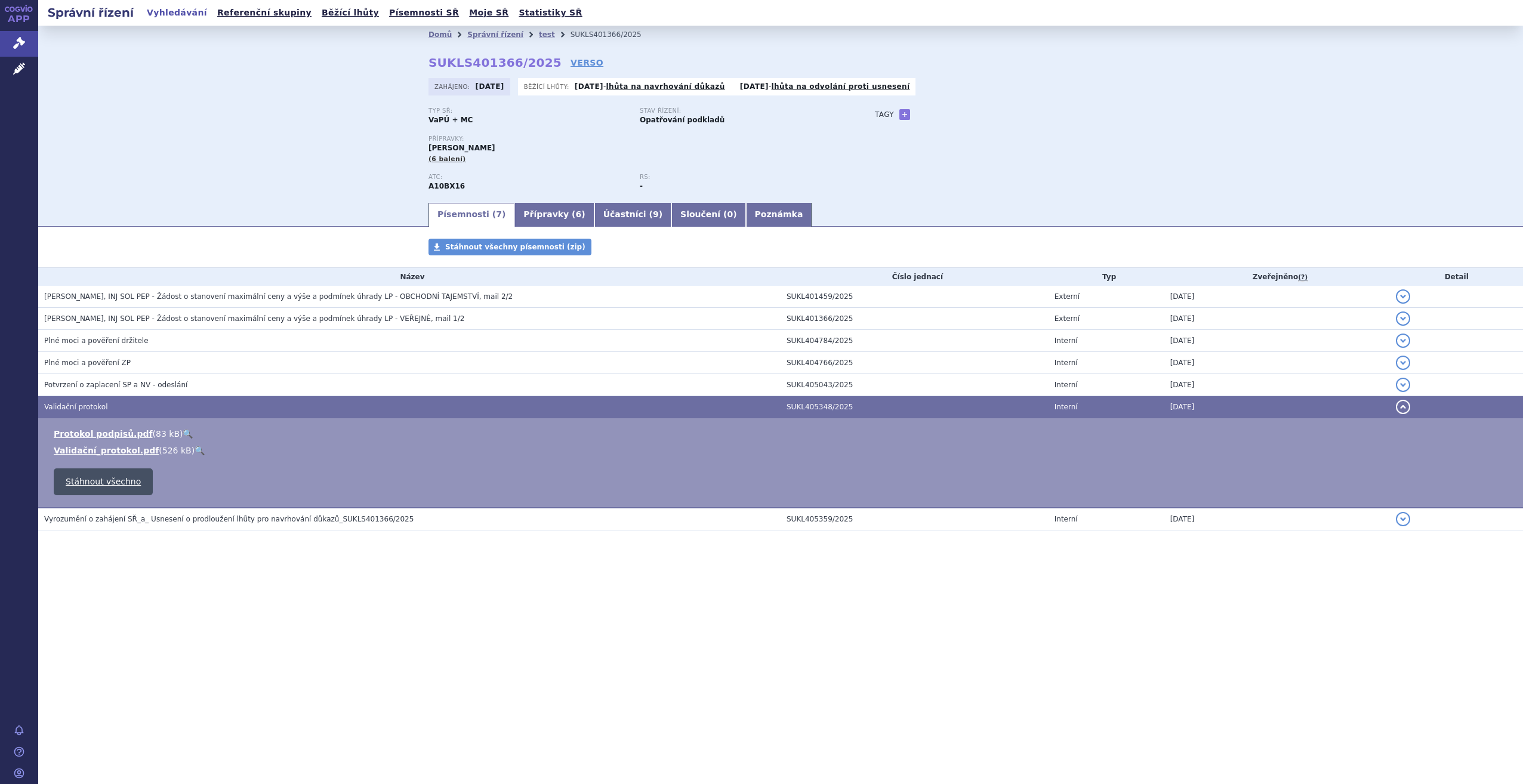
click at [88, 478] on link "Stáhnout všechno" at bounding box center [103, 481] width 99 height 27
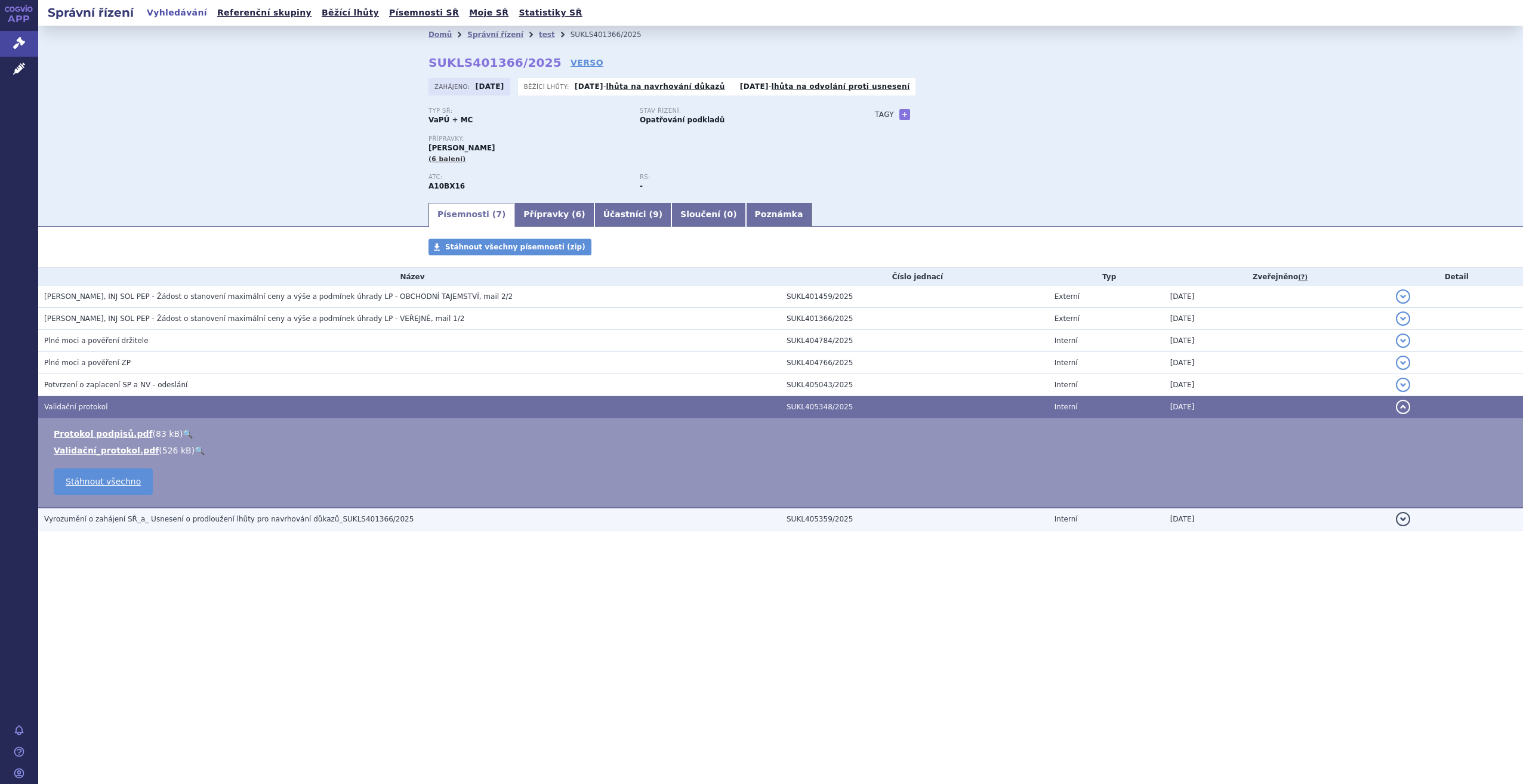
click at [186, 519] on span "Vyrozumění o zahájení SŘ_a_ Usnesení o prodloužení lhůty pro navrhování důkazů_…" at bounding box center [229, 519] width 369 height 9
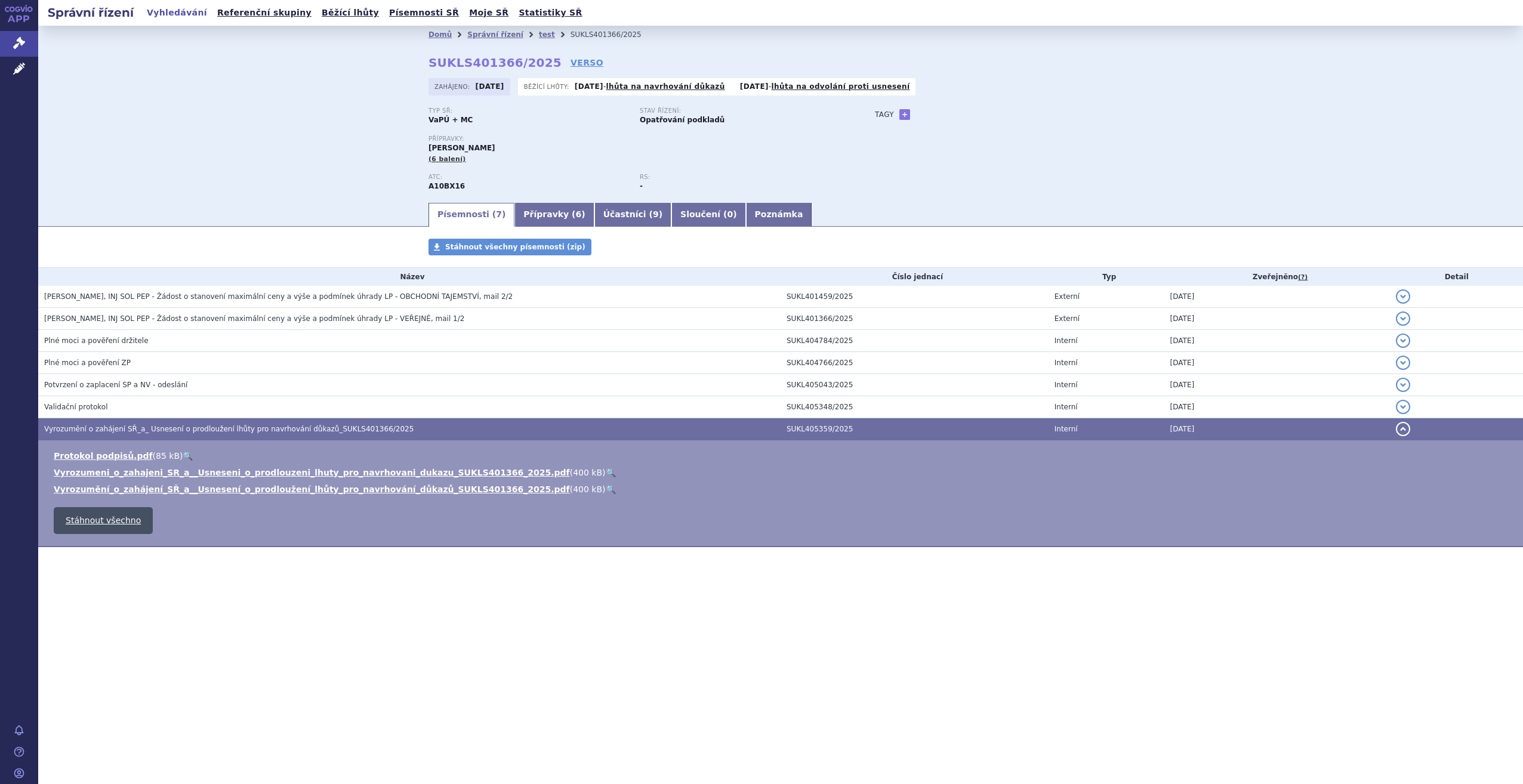
click at [111, 524] on link "Stáhnout všechno" at bounding box center [103, 520] width 99 height 27
click at [253, 473] on link "Vyrozumeni_o_zahajeni_SR_a__Usneseni_o_prodlouzeni_lhuty_pro_navrhovani_dukazu_…" at bounding box center [312, 473] width 517 height 9
click at [142, 326] on td "[PERSON_NAME], INJ SOL PEP - Žádost o stanovení maximální ceny a výše a podmíne…" at bounding box center [409, 319] width 742 height 22
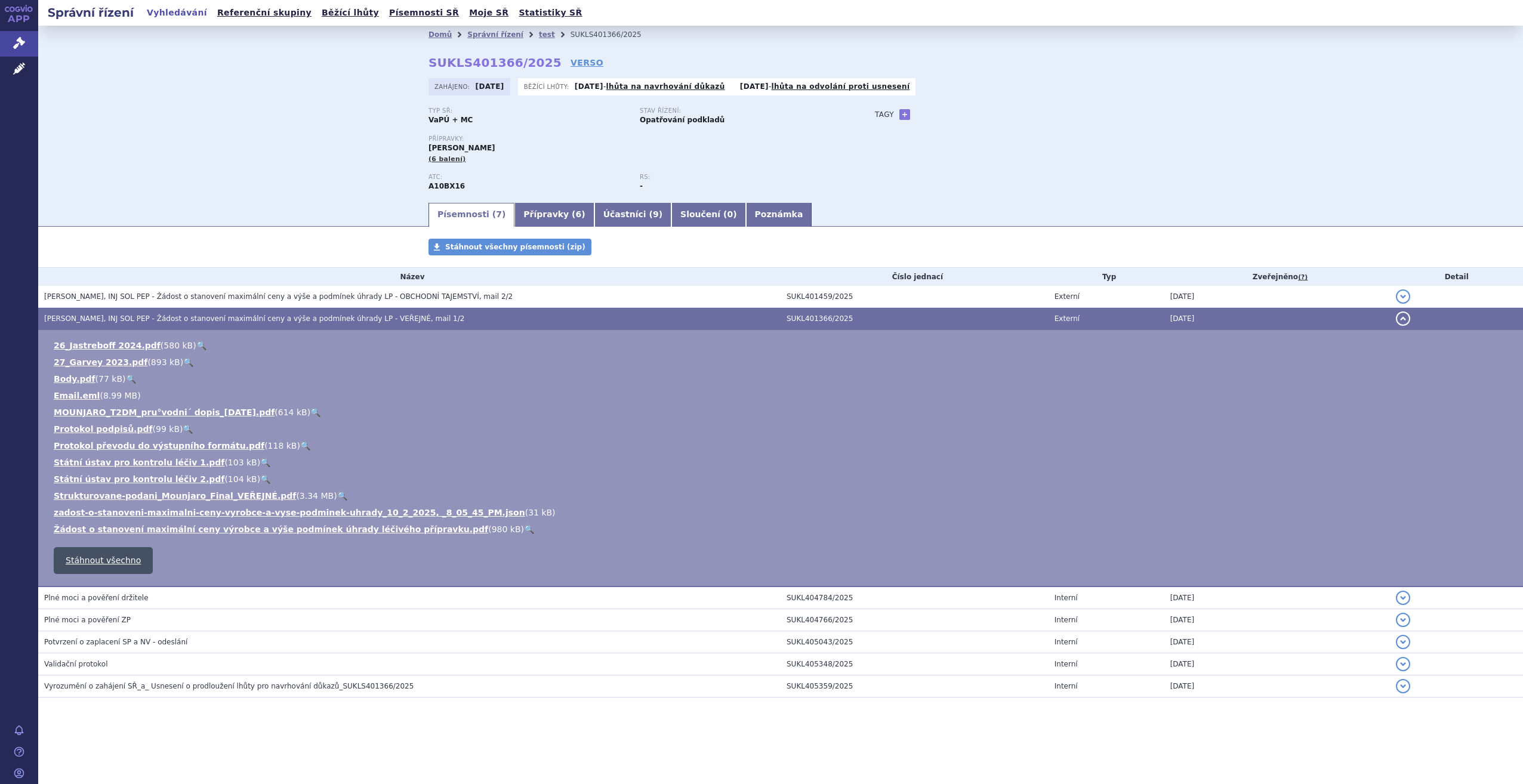
click at [111, 561] on link "Stáhnout všechno" at bounding box center [103, 560] width 99 height 27
